Goal: Information Seeking & Learning: Learn about a topic

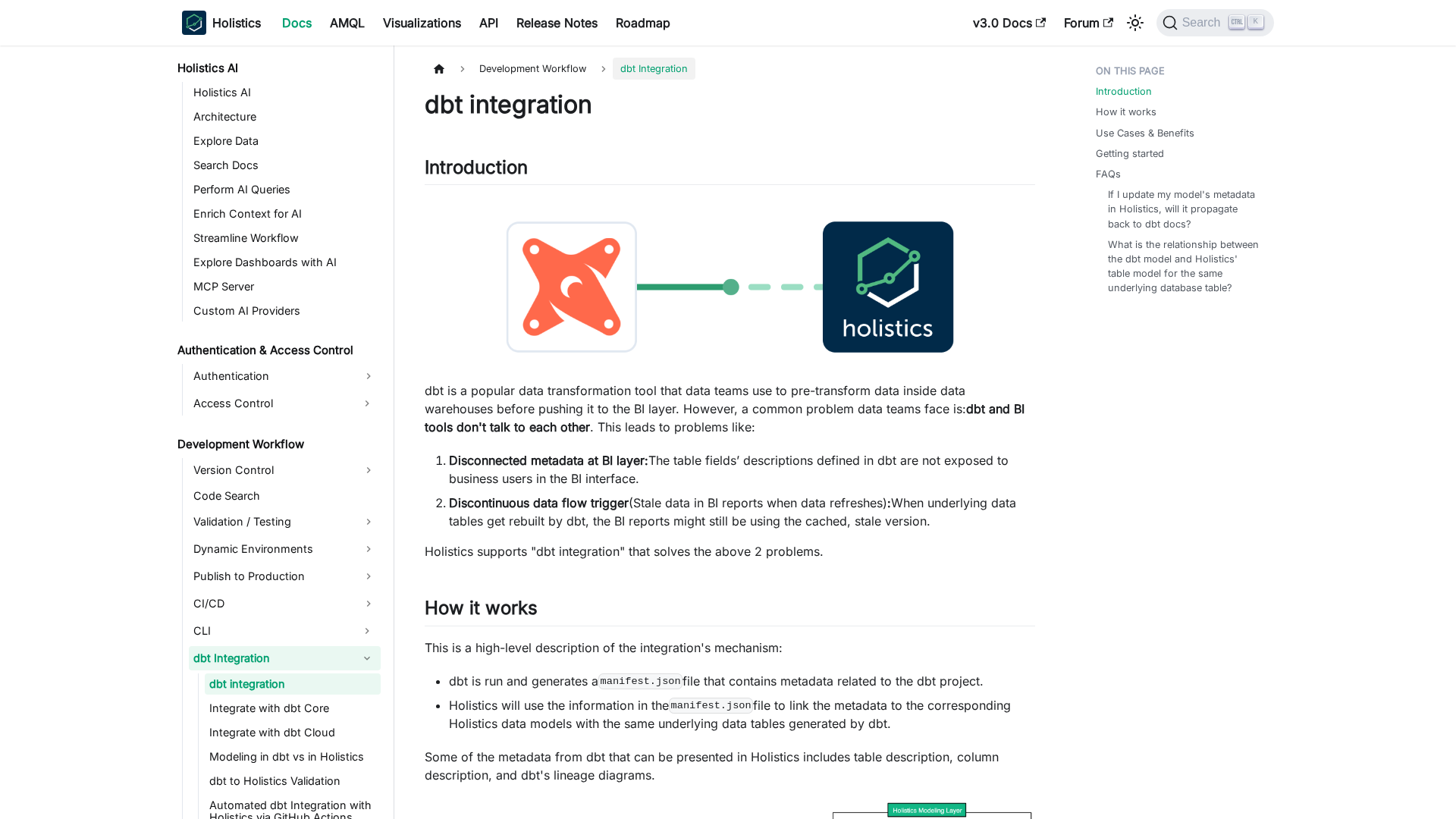
scroll to position [801, 0]
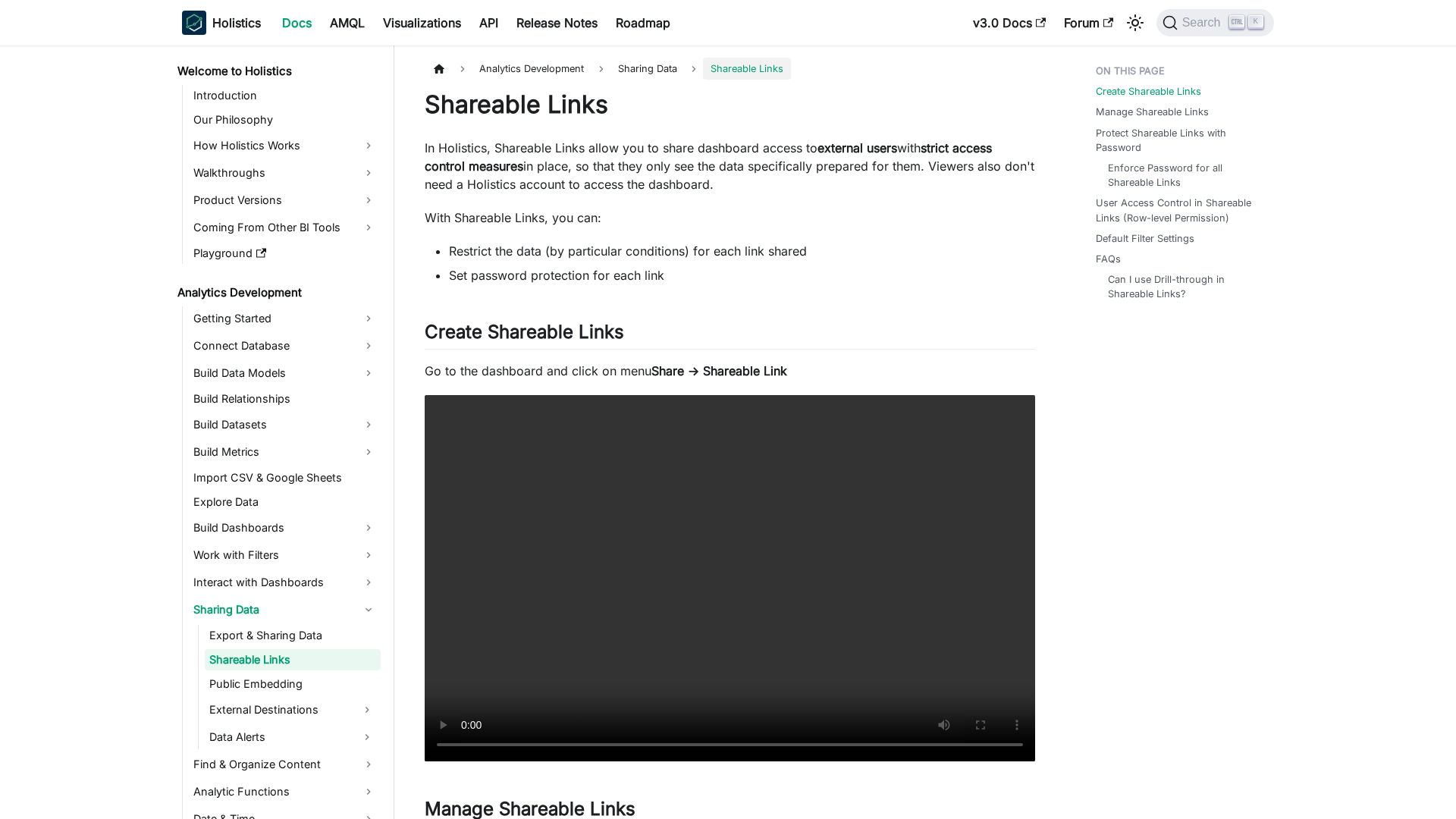
scroll to position [6, 0]
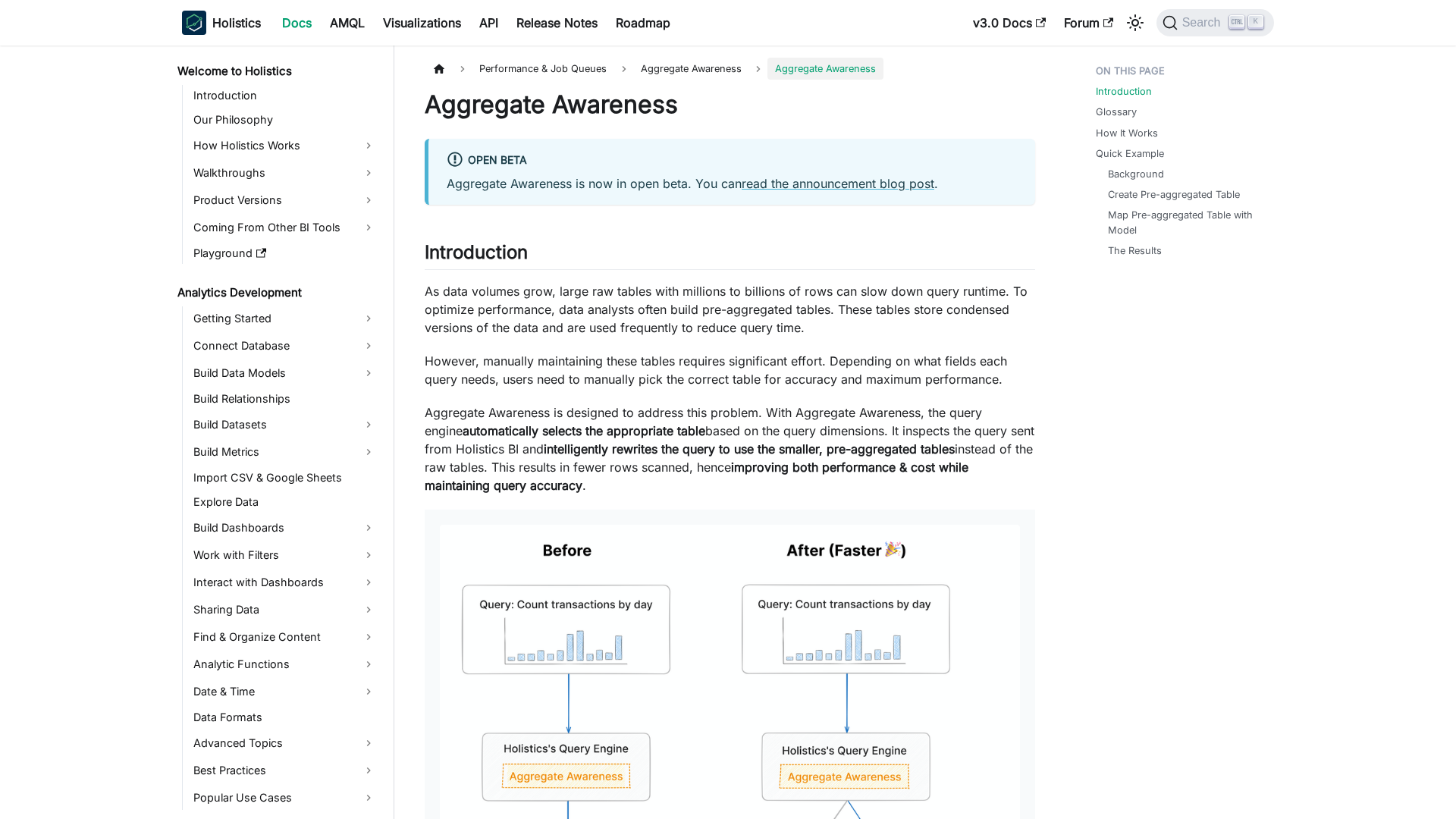
scroll to position [946, 0]
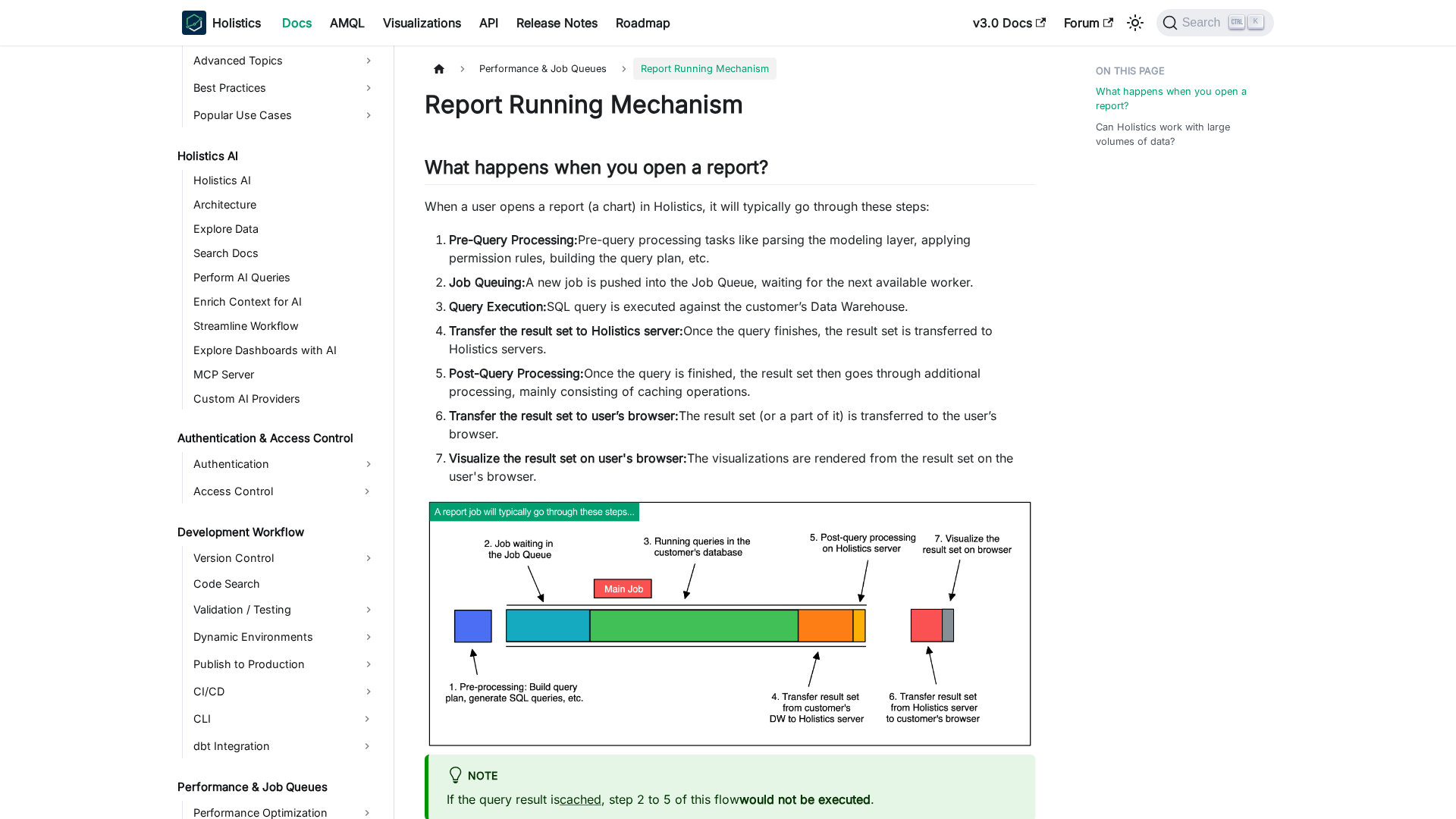
scroll to position [867, 0]
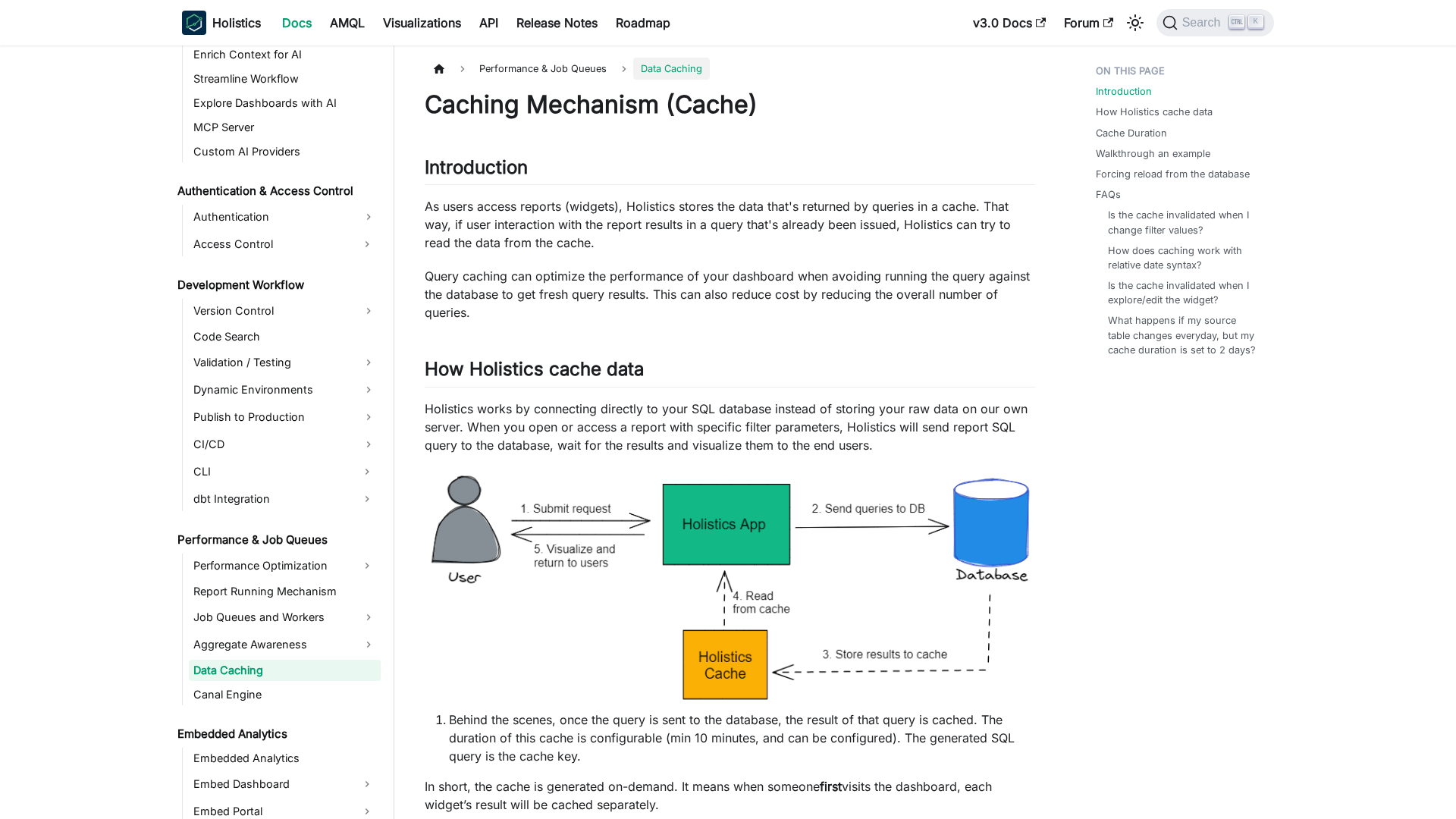
scroll to position [946, 0]
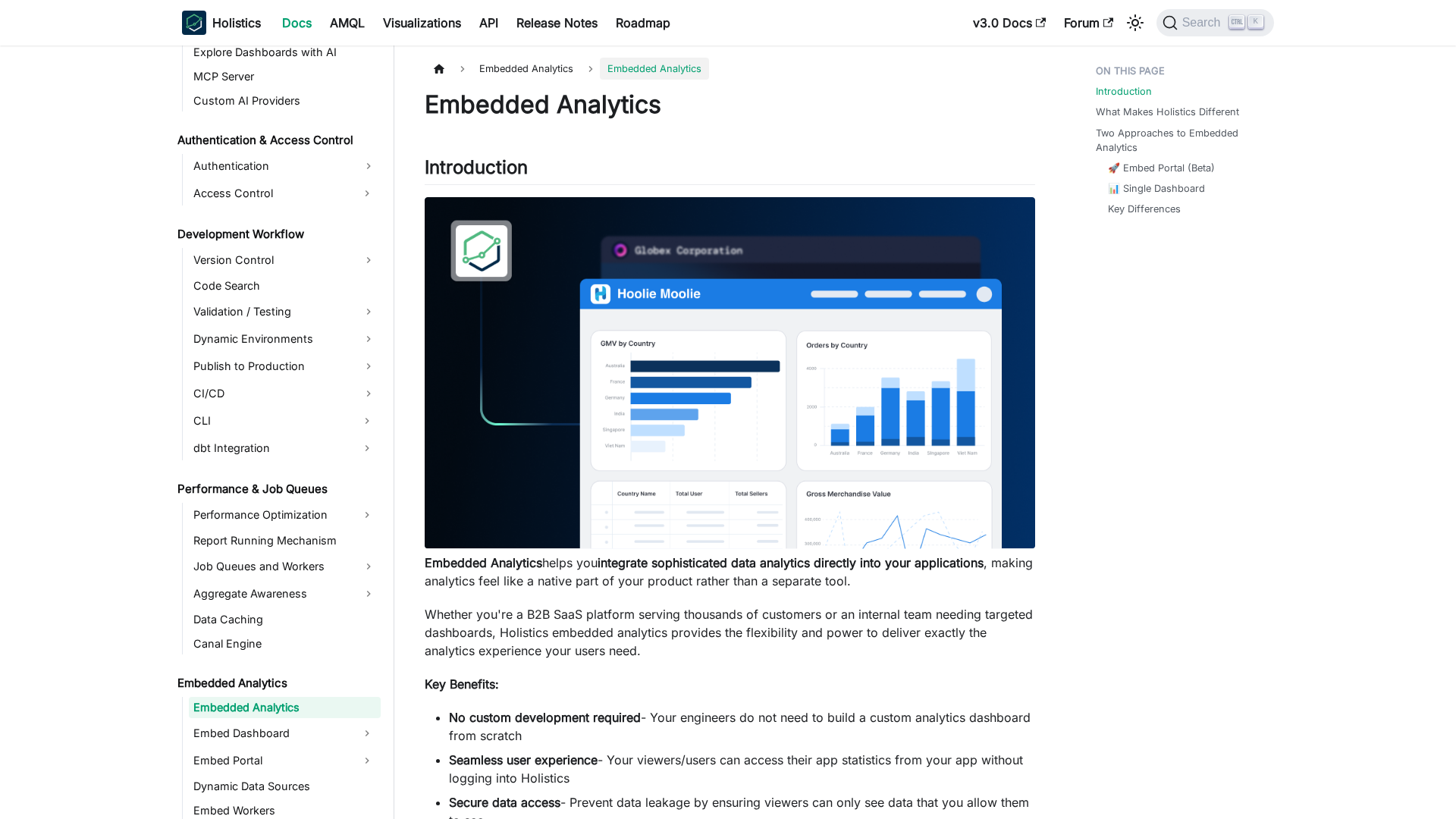
scroll to position [1034, 0]
